Goal: Information Seeking & Learning: Learn about a topic

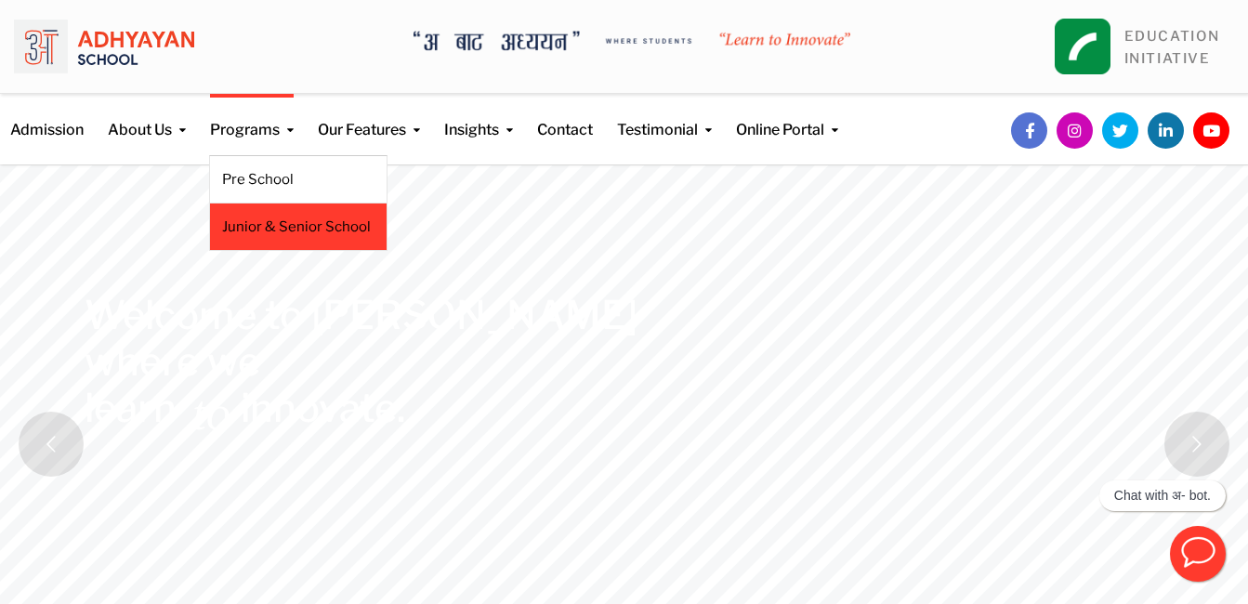
click at [272, 228] on link "Junior & Senior School" at bounding box center [298, 226] width 152 height 20
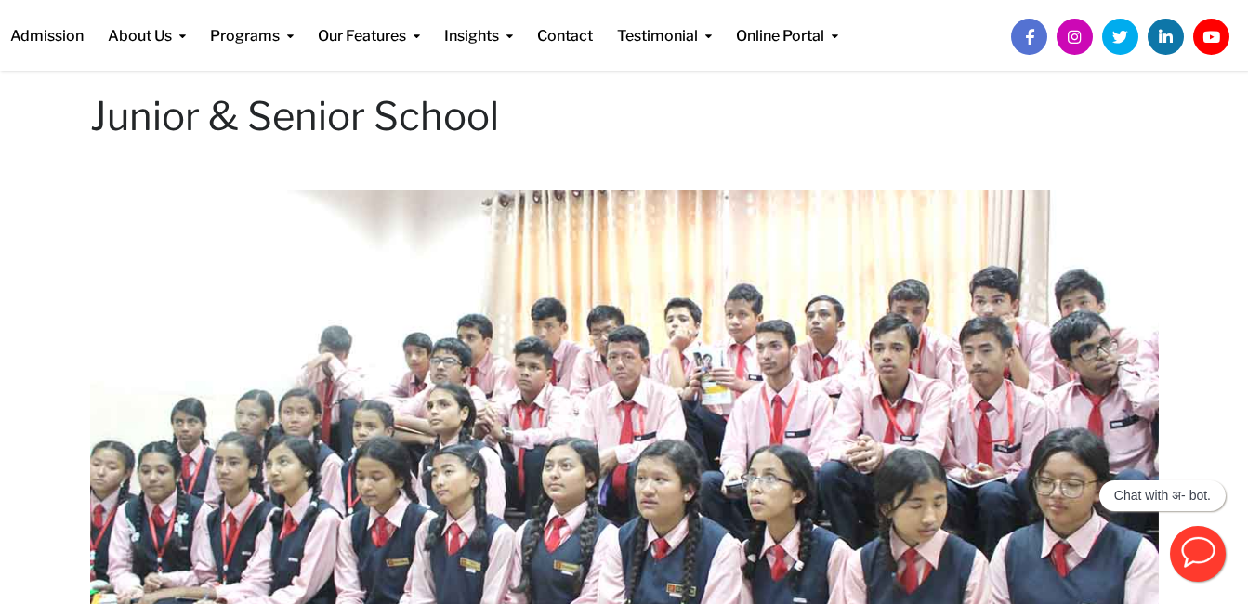
scroll to position [105, 0]
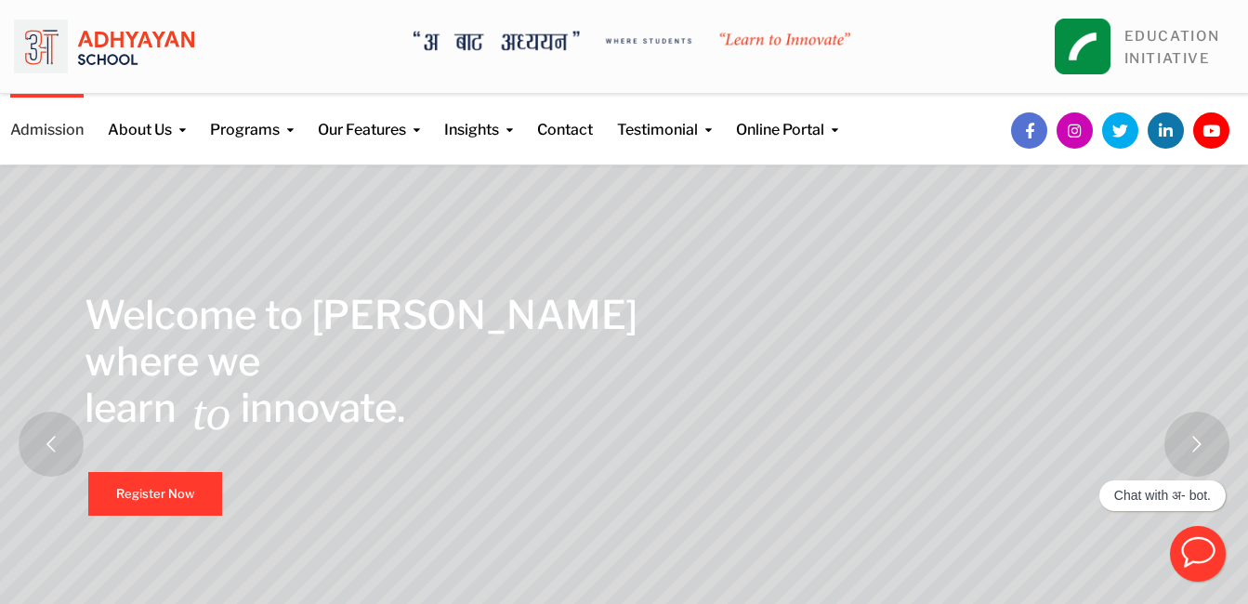
click at [53, 131] on link "Admission" at bounding box center [46, 117] width 73 height 47
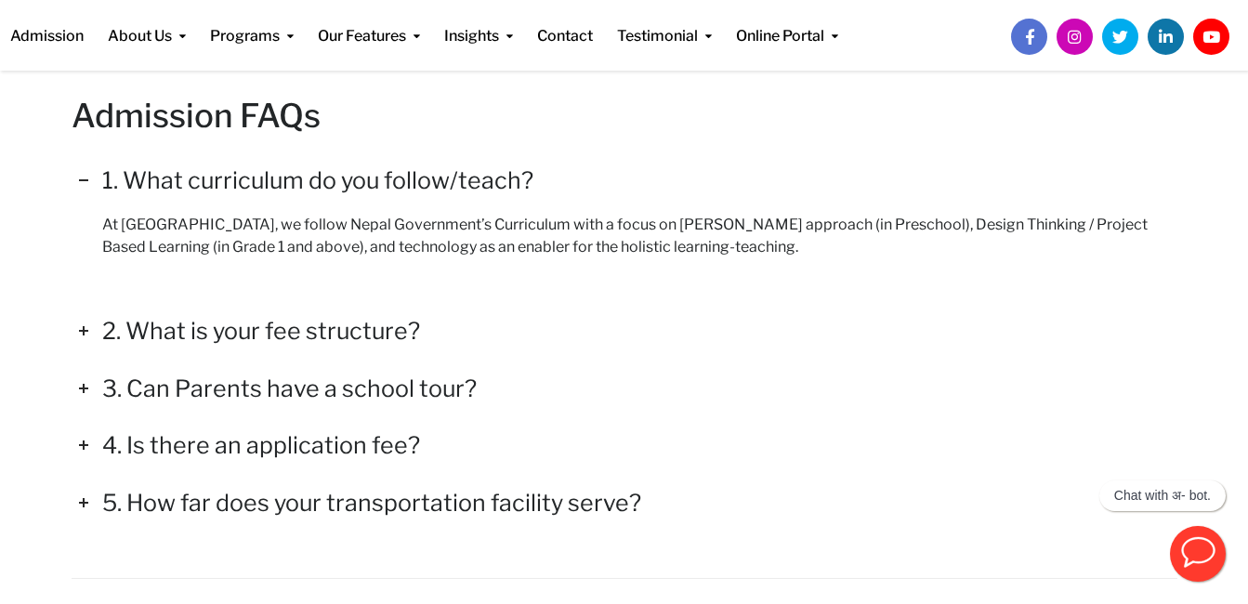
scroll to position [2644, 0]
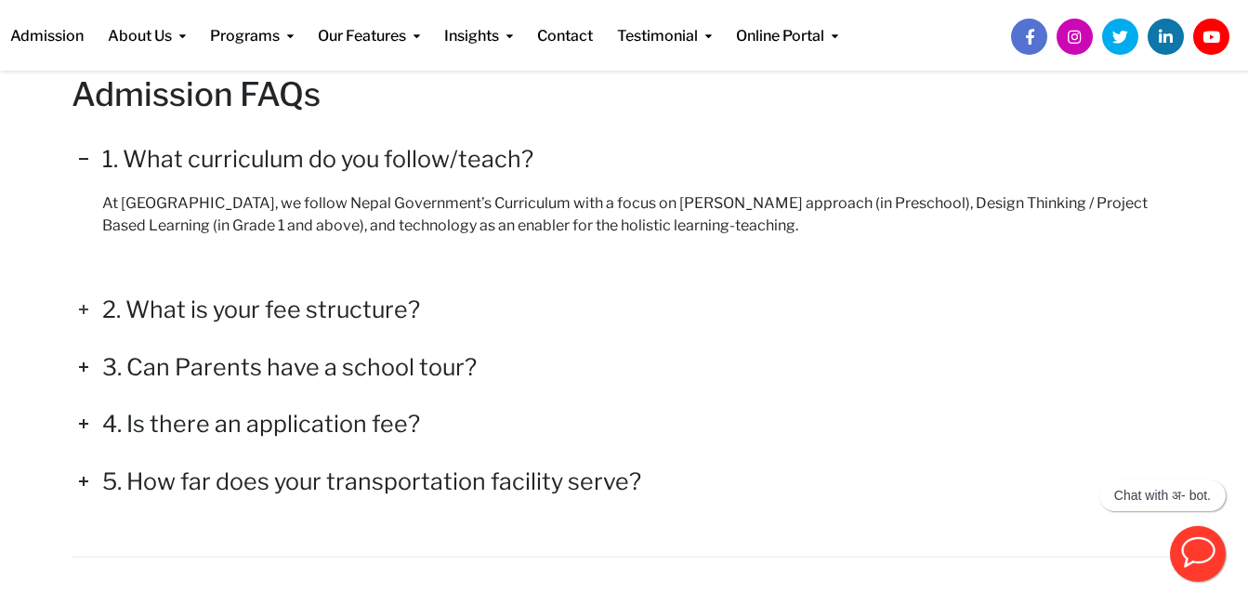
click at [165, 310] on h4 "2. What is your fee structure?" at bounding box center [261, 309] width 318 height 28
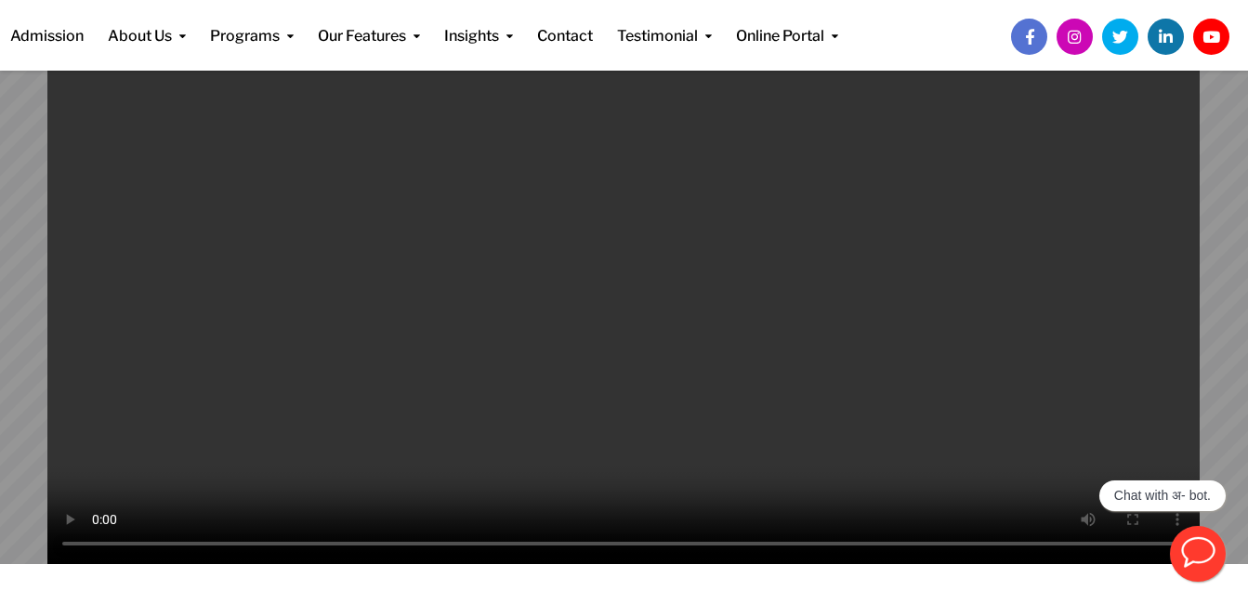
scroll to position [309, 0]
